Goal: Check status: Check status

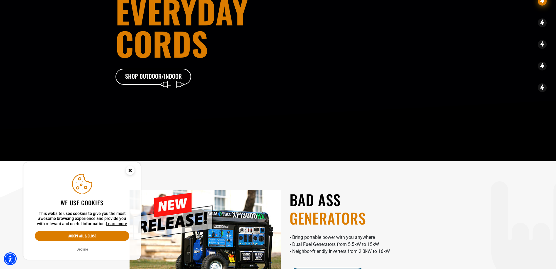
scroll to position [88, 0]
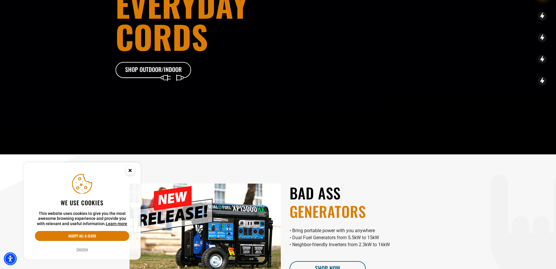
click at [80, 251] on button "Decline" at bounding box center [82, 250] width 15 height 6
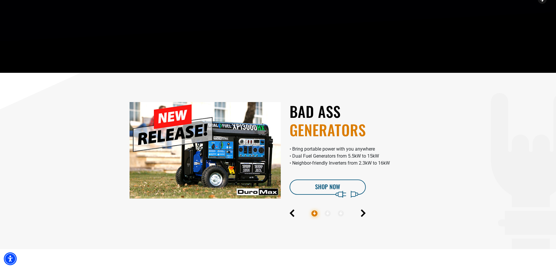
scroll to position [176, 0]
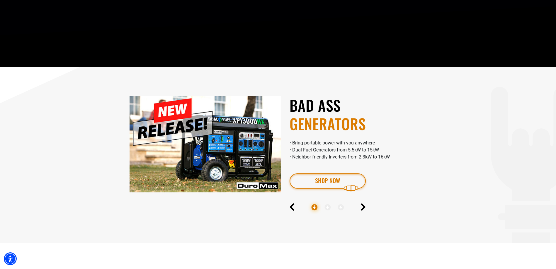
click at [318, 180] on link "Shop Now" at bounding box center [327, 181] width 76 height 15
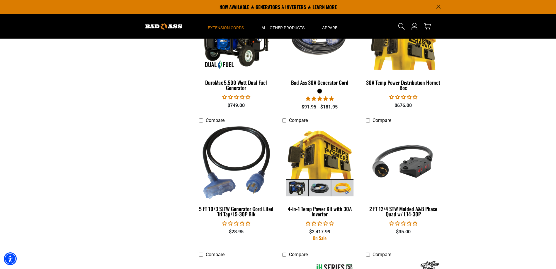
scroll to position [410, 0]
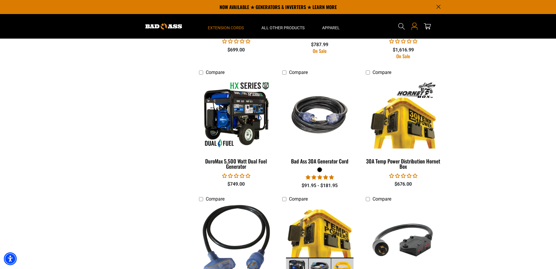
click at [414, 29] on icon "Open this option" at bounding box center [414, 27] width 8 height 8
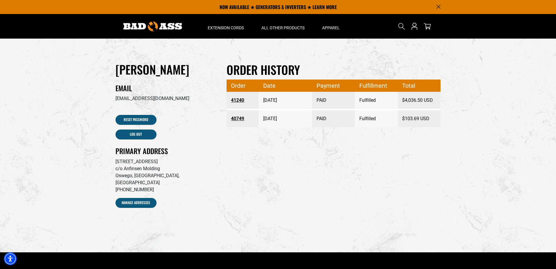
click at [236, 101] on link "41240" at bounding box center [242, 100] width 23 height 11
